Goal: Complete application form: Complete application form

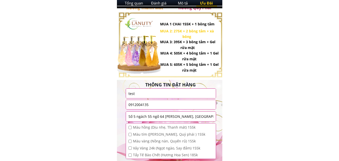
scroll to position [627, 0]
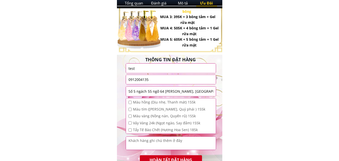
click at [154, 67] on input "test" at bounding box center [170, 67] width 87 height 9
click at [163, 79] on input "0912004135" at bounding box center [170, 79] width 87 height 9
click at [168, 91] on input "Số 5 ngách 55 ngõ 64 [PERSON_NAME], [GEOGRAPHIC_DATA], [GEOGRAPHIC_DATA]" at bounding box center [170, 91] width 87 height 10
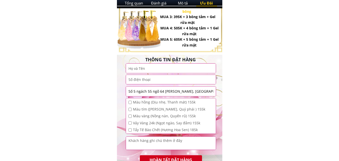
click at [168, 91] on input "Số 5 ngách 55 ngõ 64 [PERSON_NAME], [GEOGRAPHIC_DATA], [GEOGRAPHIC_DATA]" at bounding box center [170, 91] width 87 height 10
type input "Số 5 ngách 55 ngõ 64 Giang, [GEOGRAPHIC_DATA], [GEOGRAPHIC_DATA]"
click at [168, 91] on input "Số 5 ngách 55 ngõ 64 Giang, [GEOGRAPHIC_DATA], [GEOGRAPHIC_DATA]" at bounding box center [170, 91] width 87 height 10
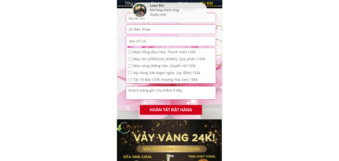
scroll to position [2591, 0]
